Goal: Task Accomplishment & Management: Manage account settings

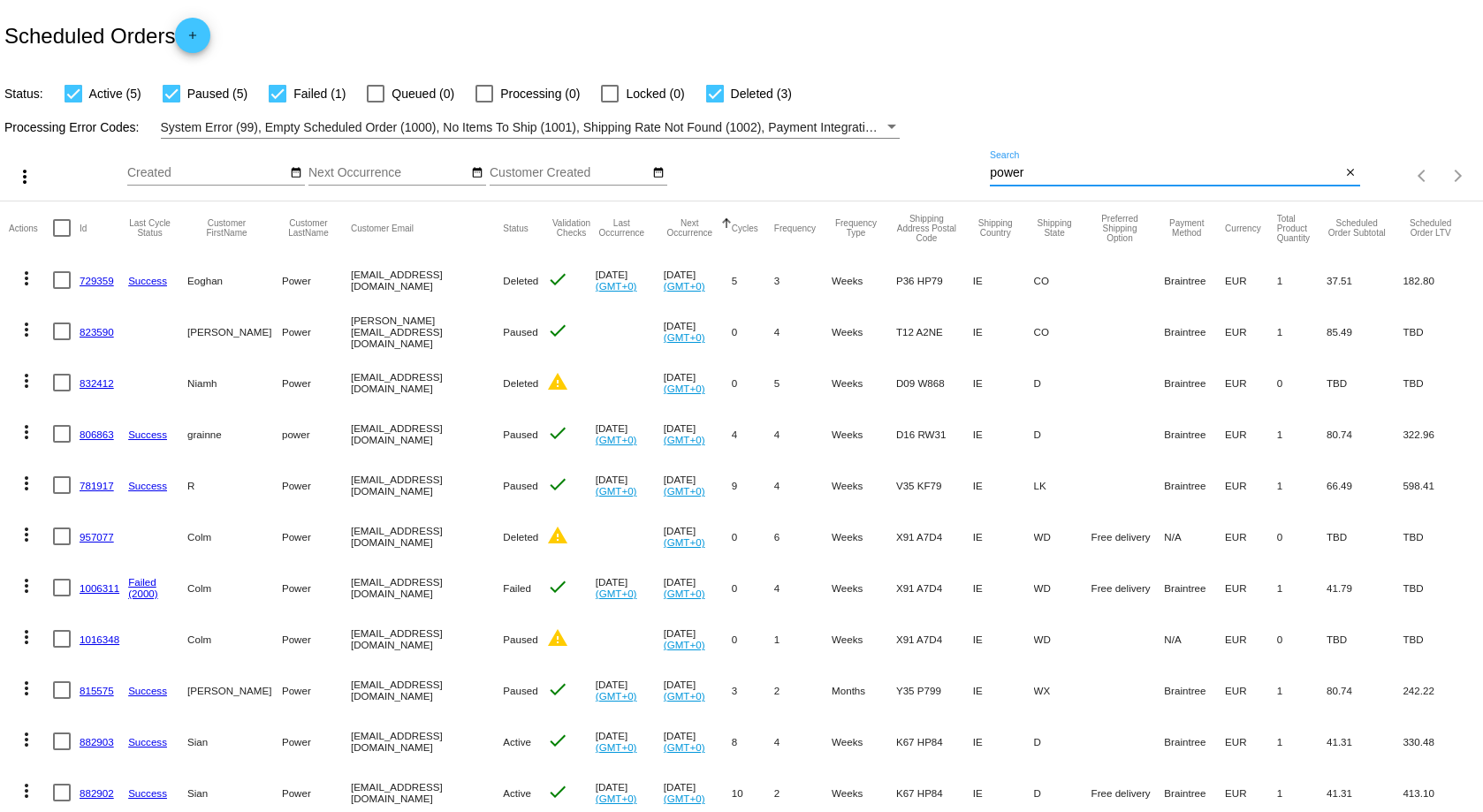
drag, startPoint x: 1056, startPoint y: 171, endPoint x: 942, endPoint y: 169, distance: 114.0
click at [942, 169] on div "more_vert Oct Jan Feb Mar [DATE]" at bounding box center [742, 170] width 1483 height 63
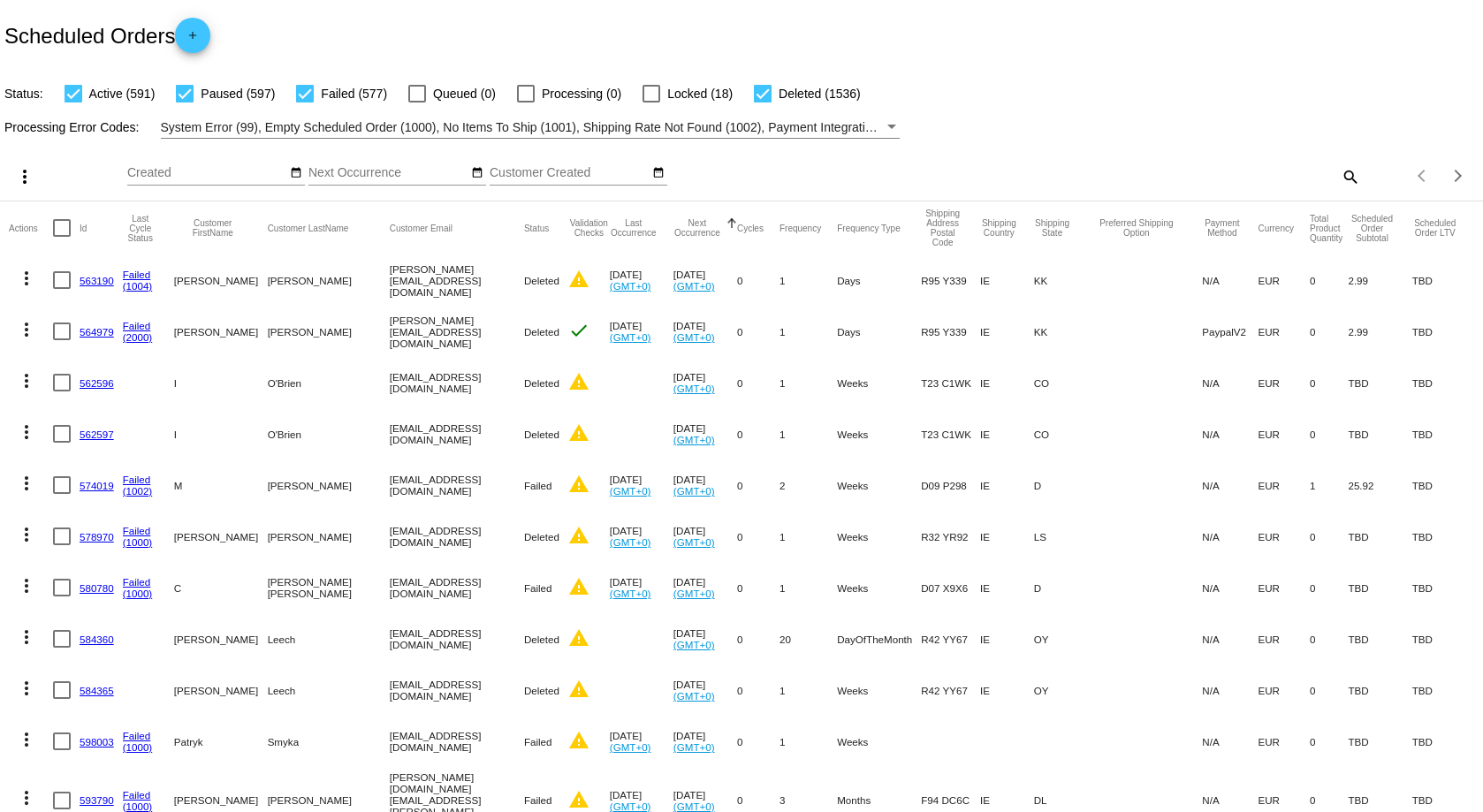
click at [1339, 180] on mat-icon "search" at bounding box center [1350, 176] width 21 height 27
click at [1000, 189] on div "Search" at bounding box center [1174, 176] width 369 height 51
click at [995, 174] on input "Search" at bounding box center [1174, 173] width 369 height 15
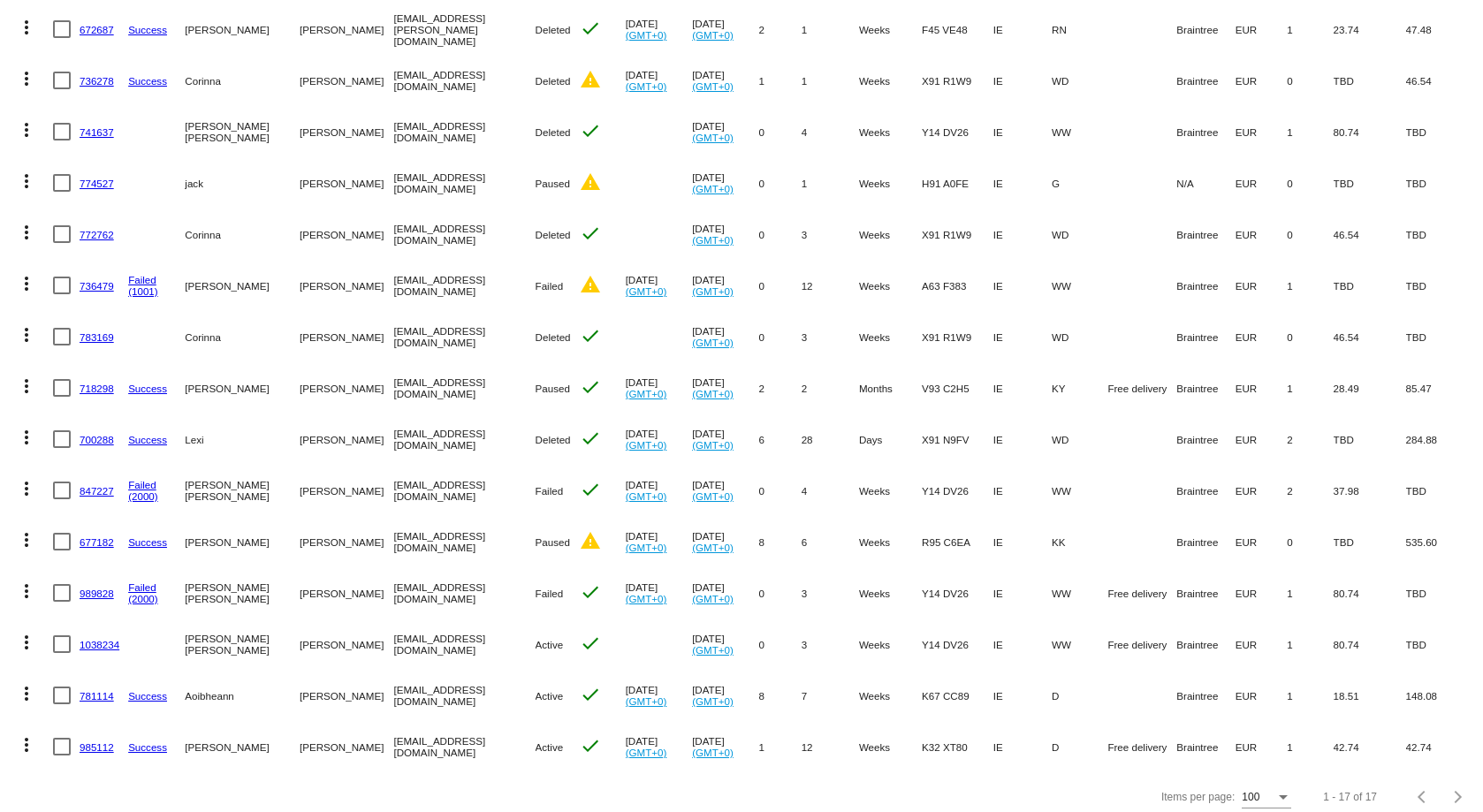
scroll to position [376, 0]
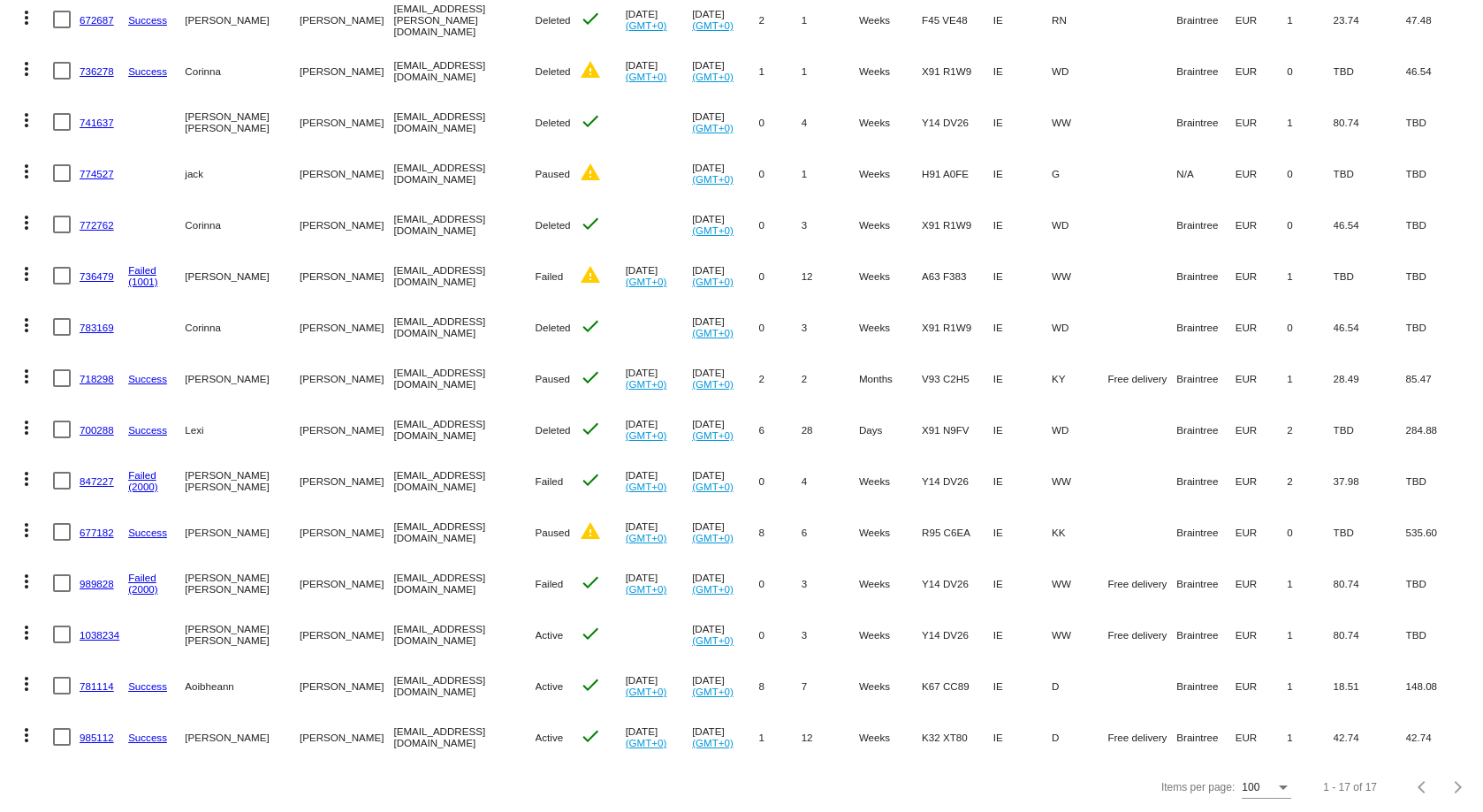
type input "Doyle"
click at [24, 725] on mat-icon "more_vert" at bounding box center [26, 735] width 21 height 21
click at [185, 788] on div at bounding box center [742, 406] width 1483 height 812
click at [88, 731] on link "985112" at bounding box center [96, 737] width 34 height 12
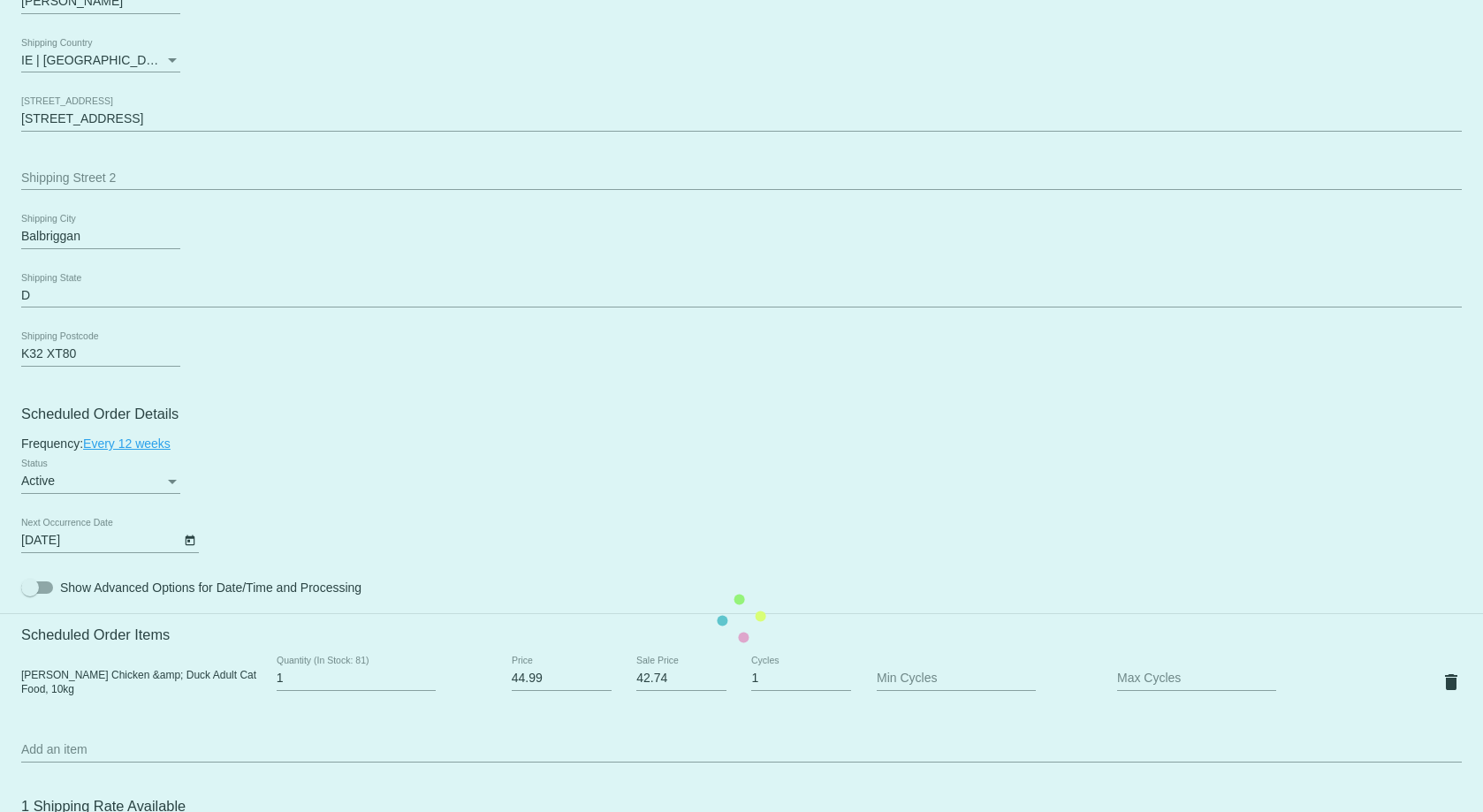
scroll to position [883, 0]
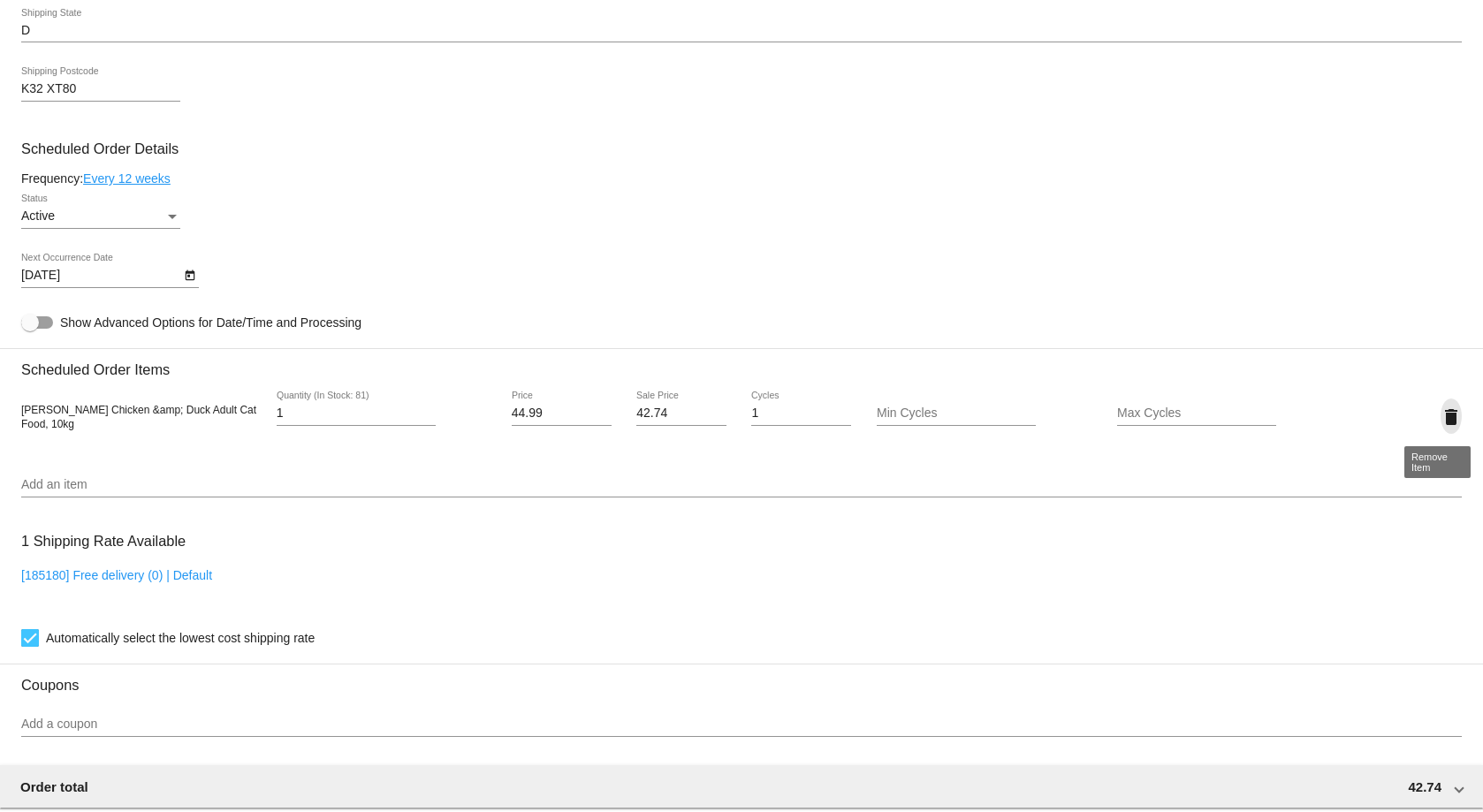
click at [1440, 421] on mat-icon "delete" at bounding box center [1451, 417] width 21 height 21
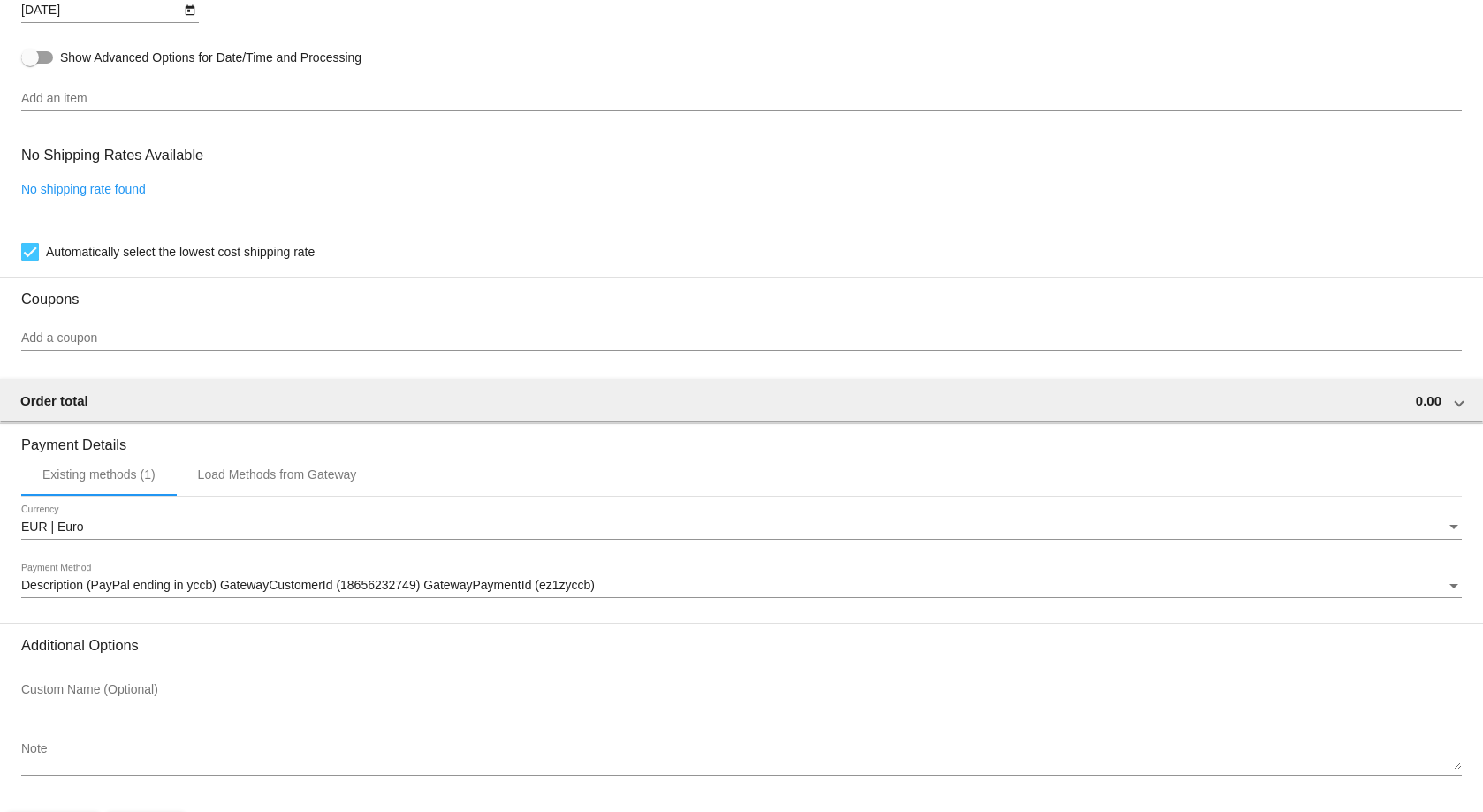
scroll to position [1208, 0]
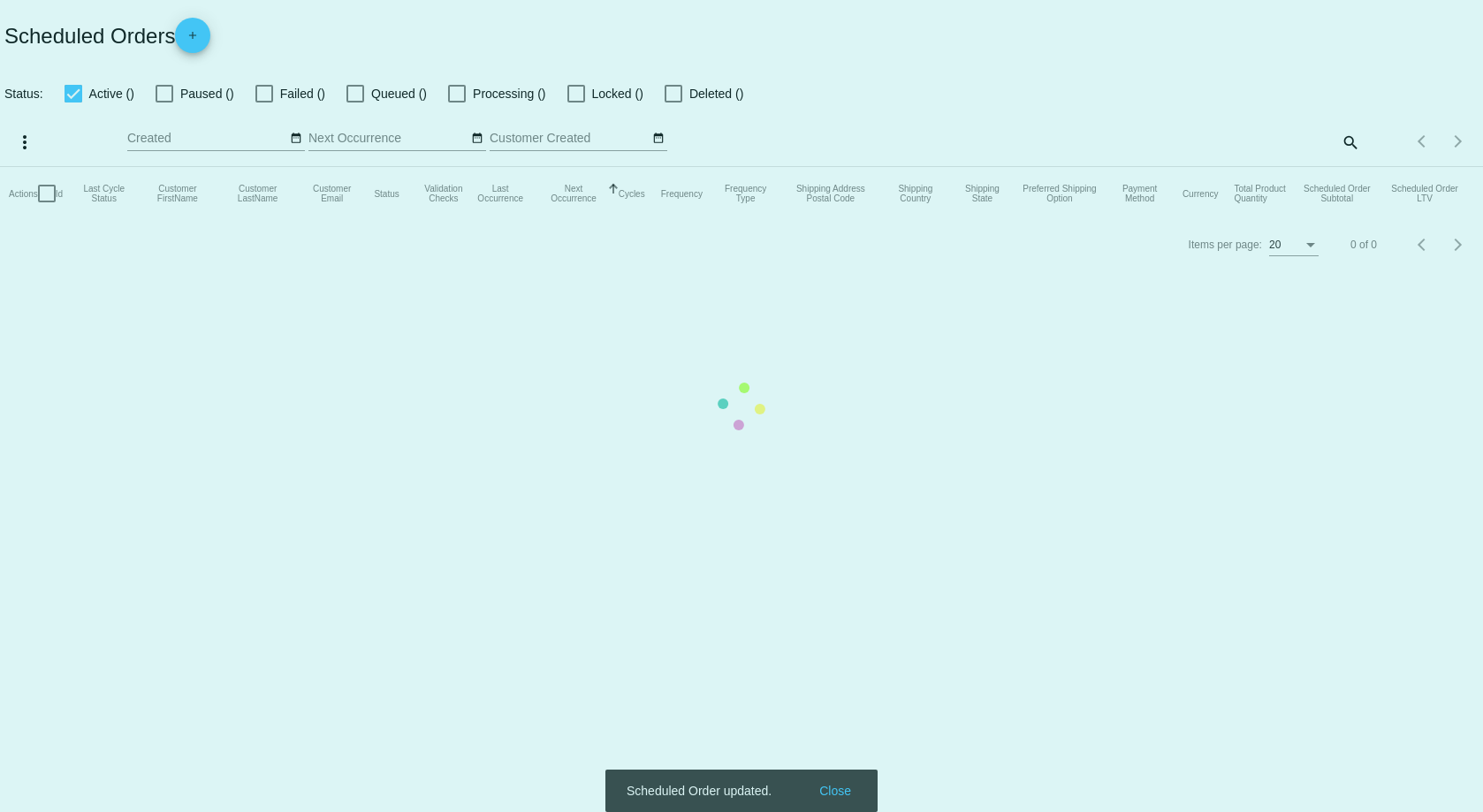
checkbox input "true"
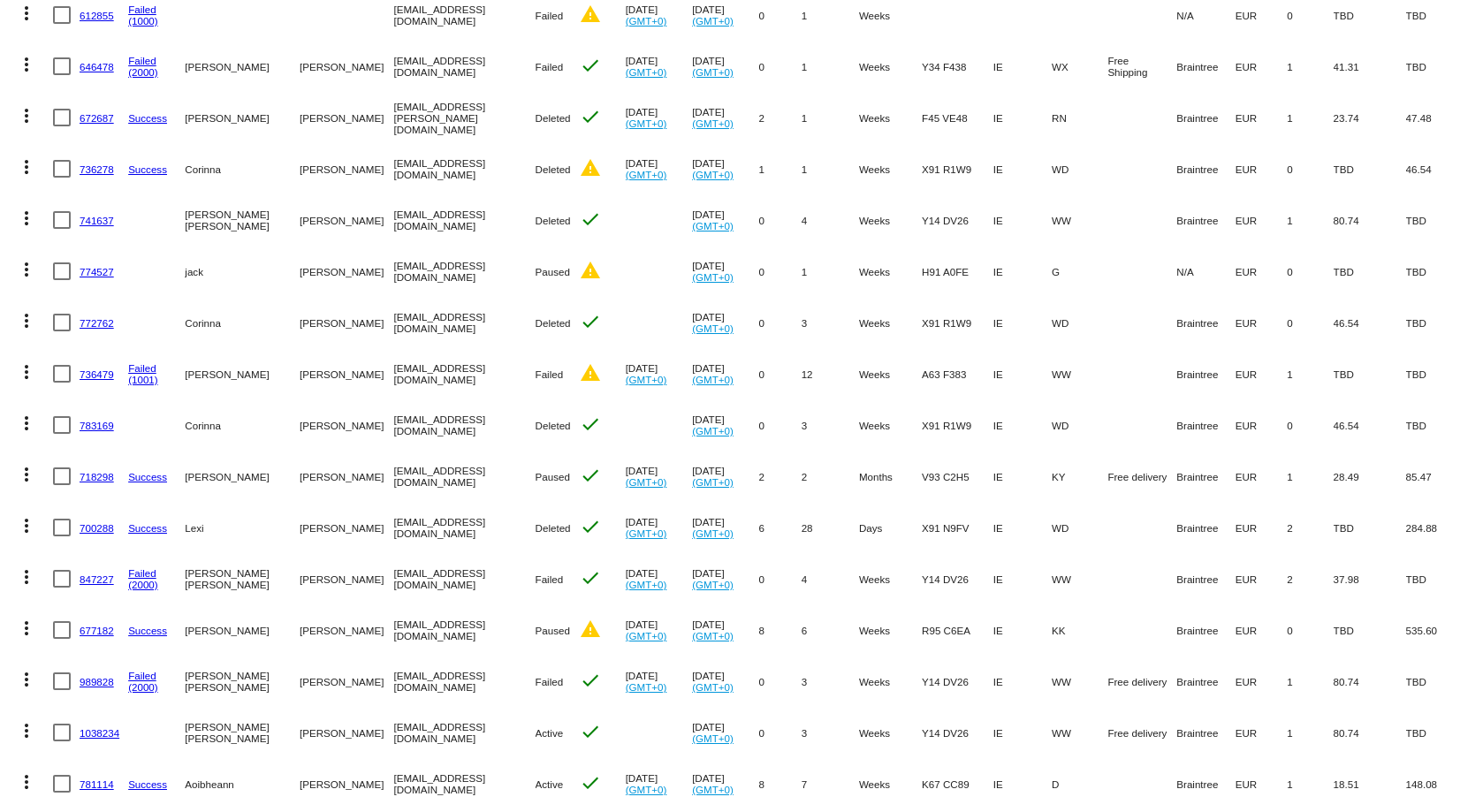
scroll to position [376, 0]
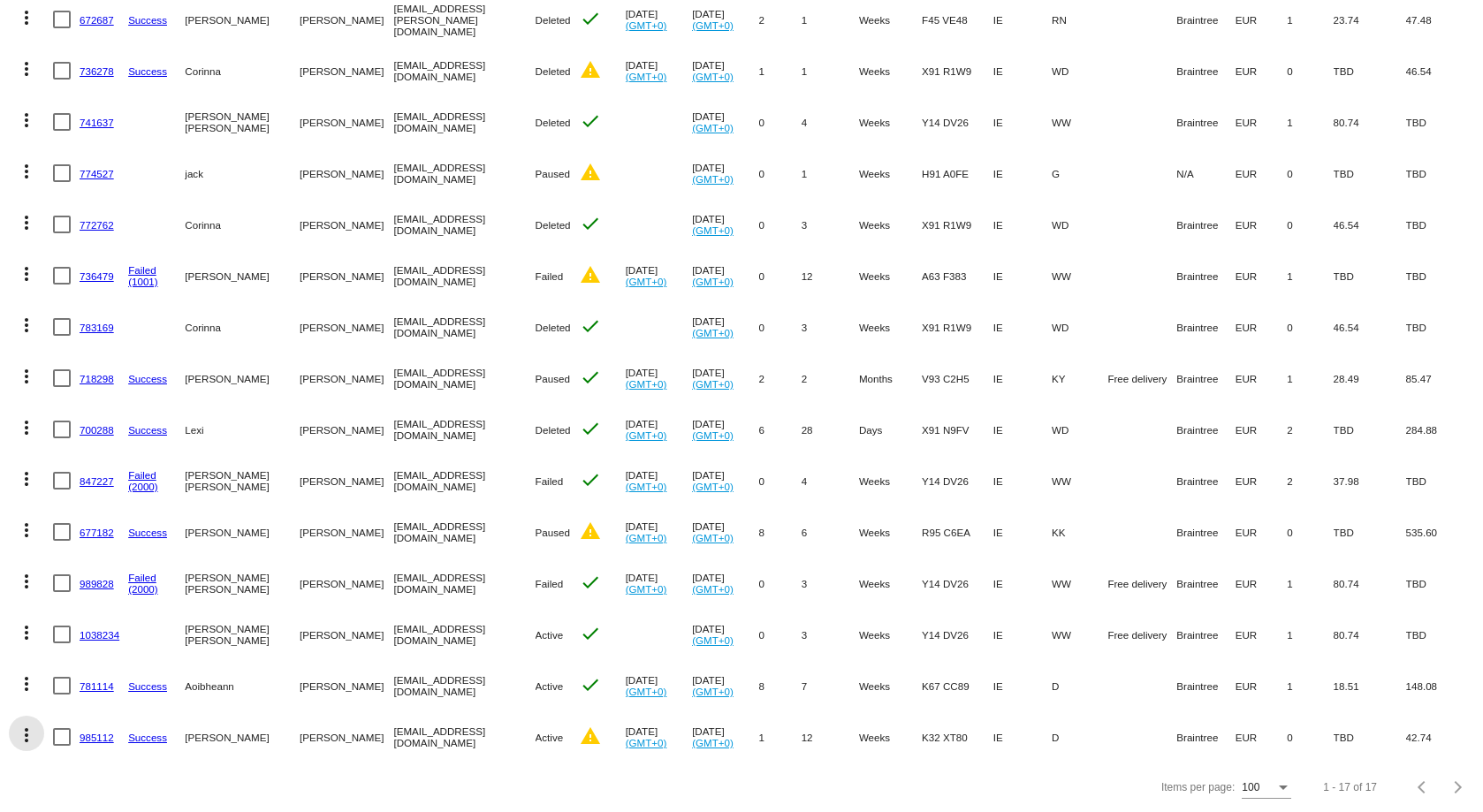
click at [23, 725] on mat-icon "more_vert" at bounding box center [26, 735] width 21 height 21
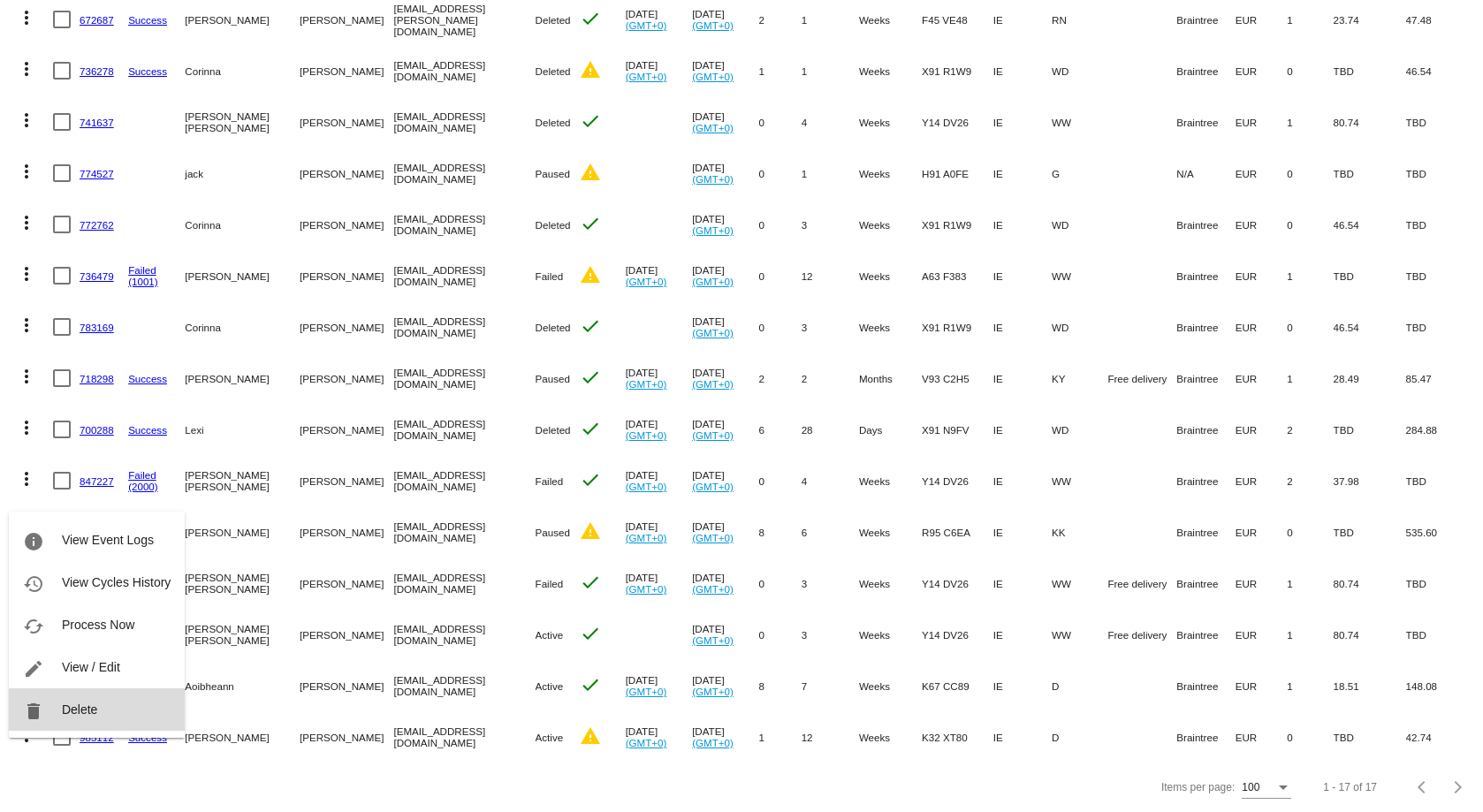
click at [68, 719] on button "delete Delete" at bounding box center [96, 709] width 176 height 43
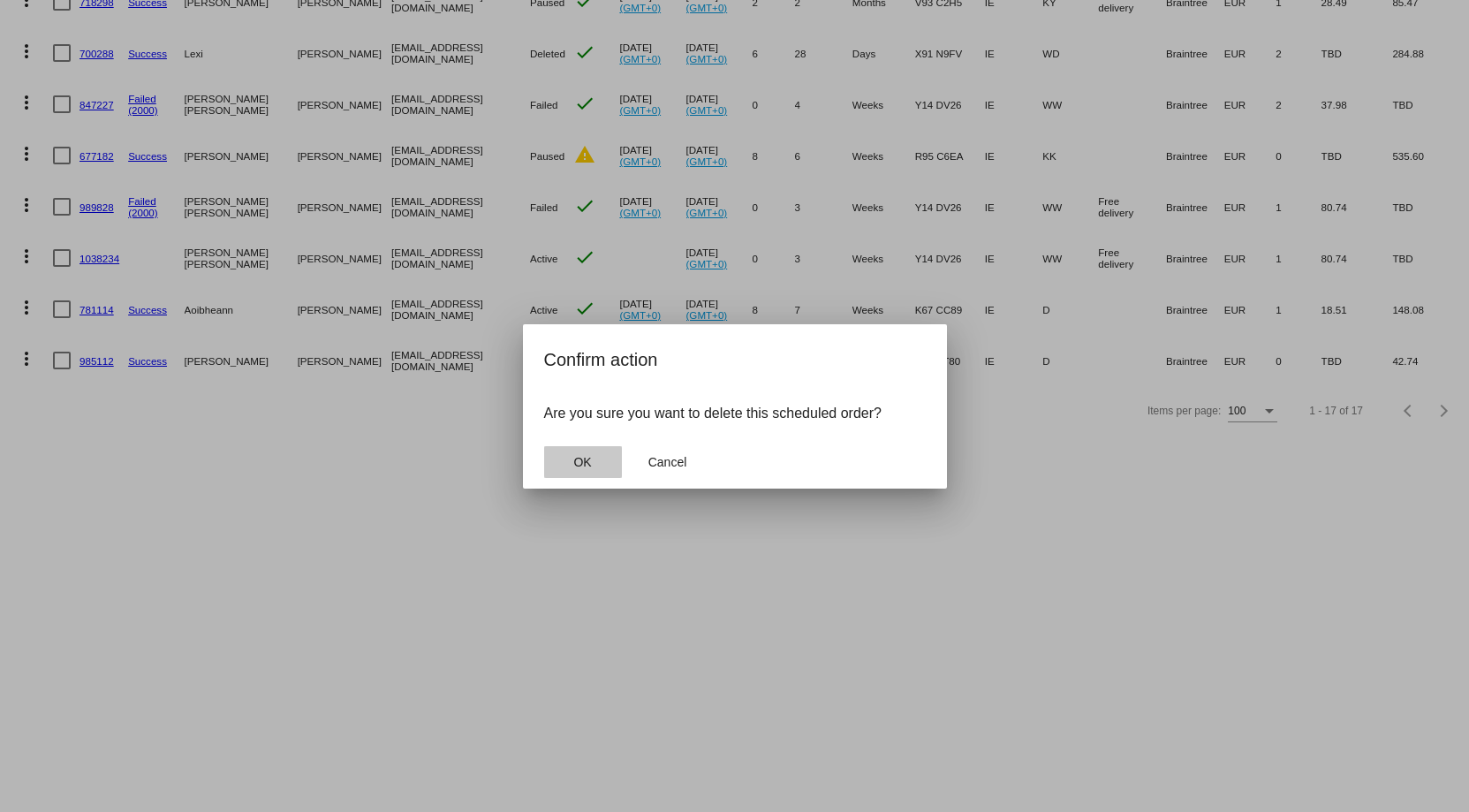
click at [589, 472] on button "OK" at bounding box center [583, 461] width 78 height 32
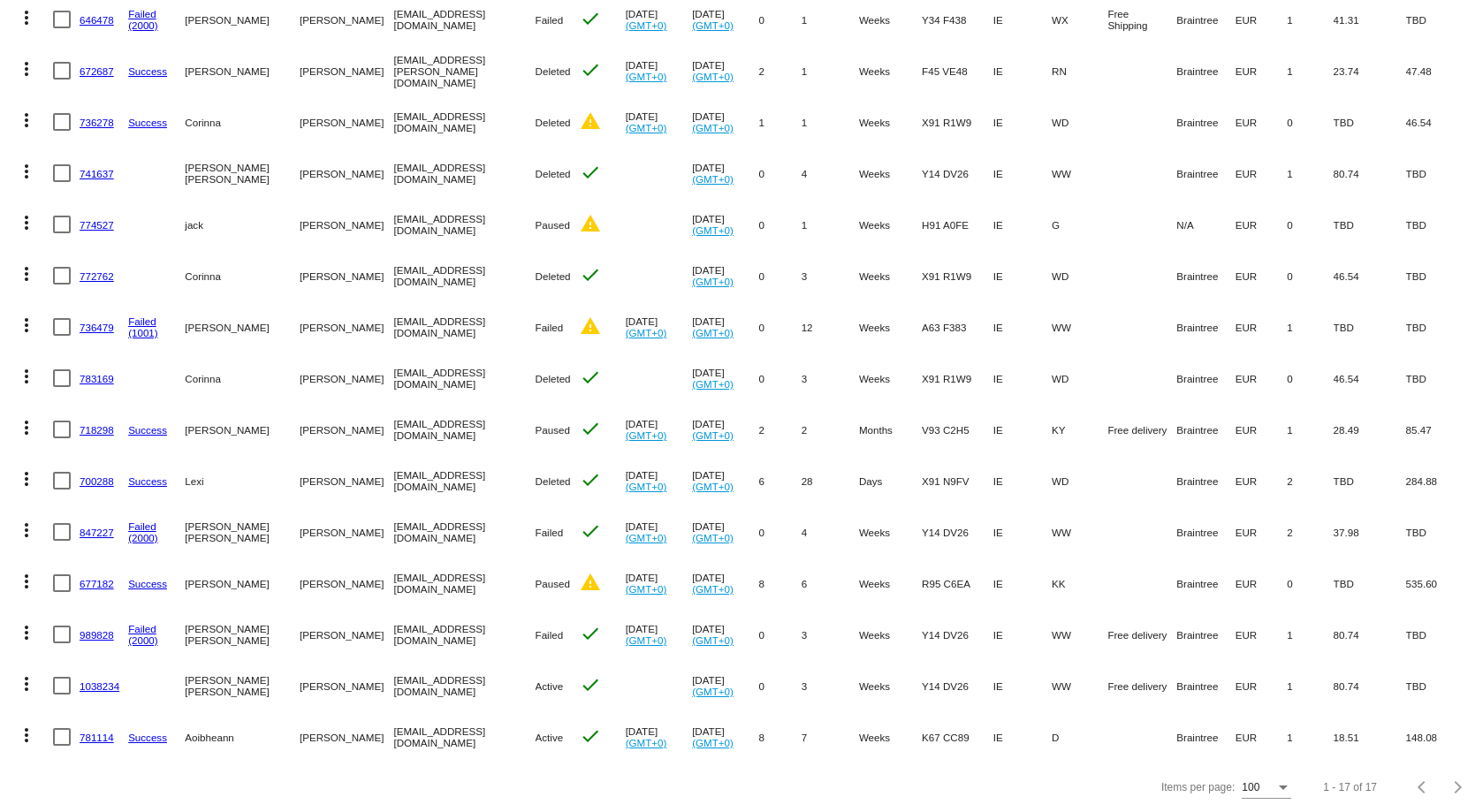
scroll to position [0, 0]
